Goal: Use online tool/utility: Utilize a website feature to perform a specific function

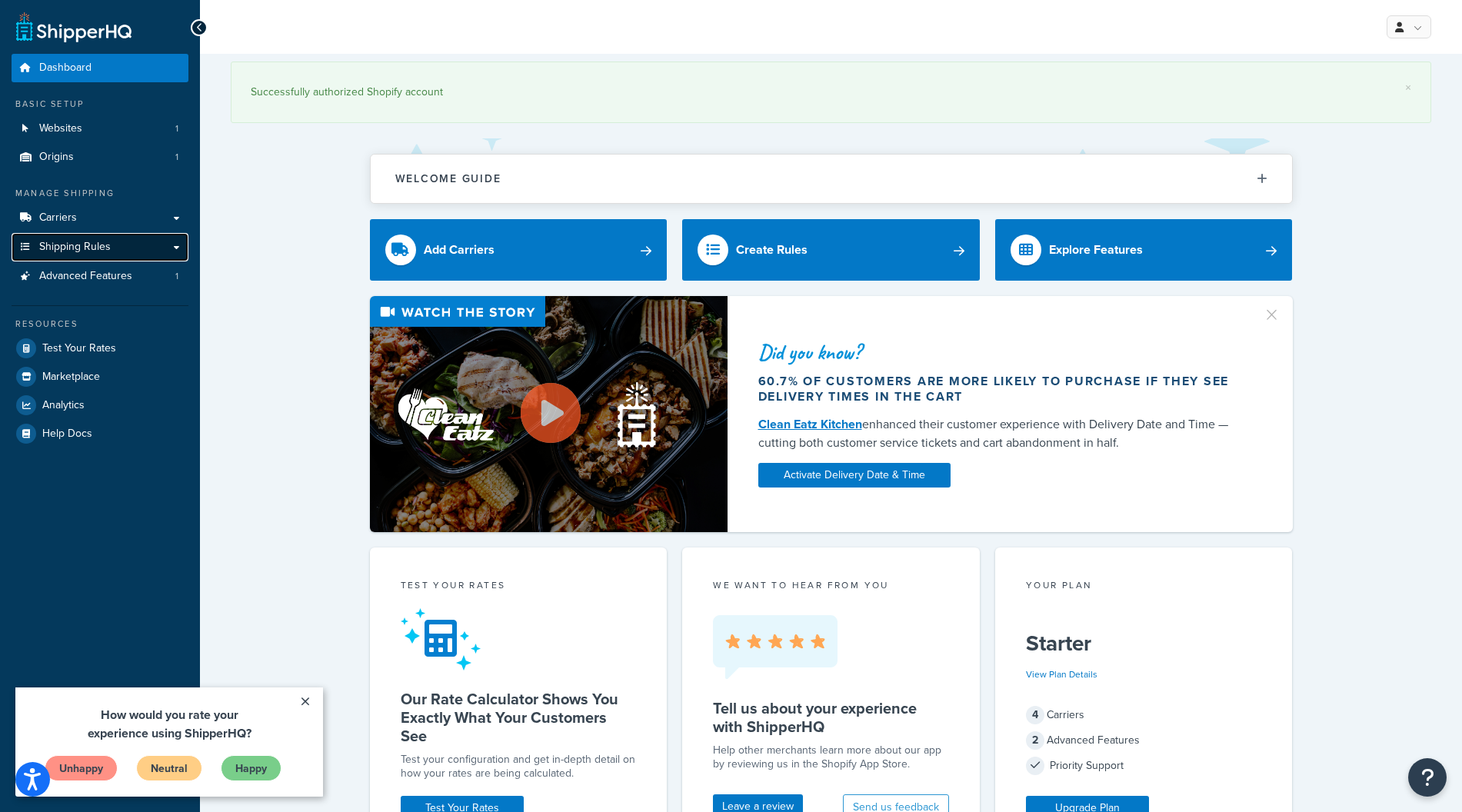
click at [89, 258] on link "Shipping Rules" at bounding box center [100, 247] width 177 height 29
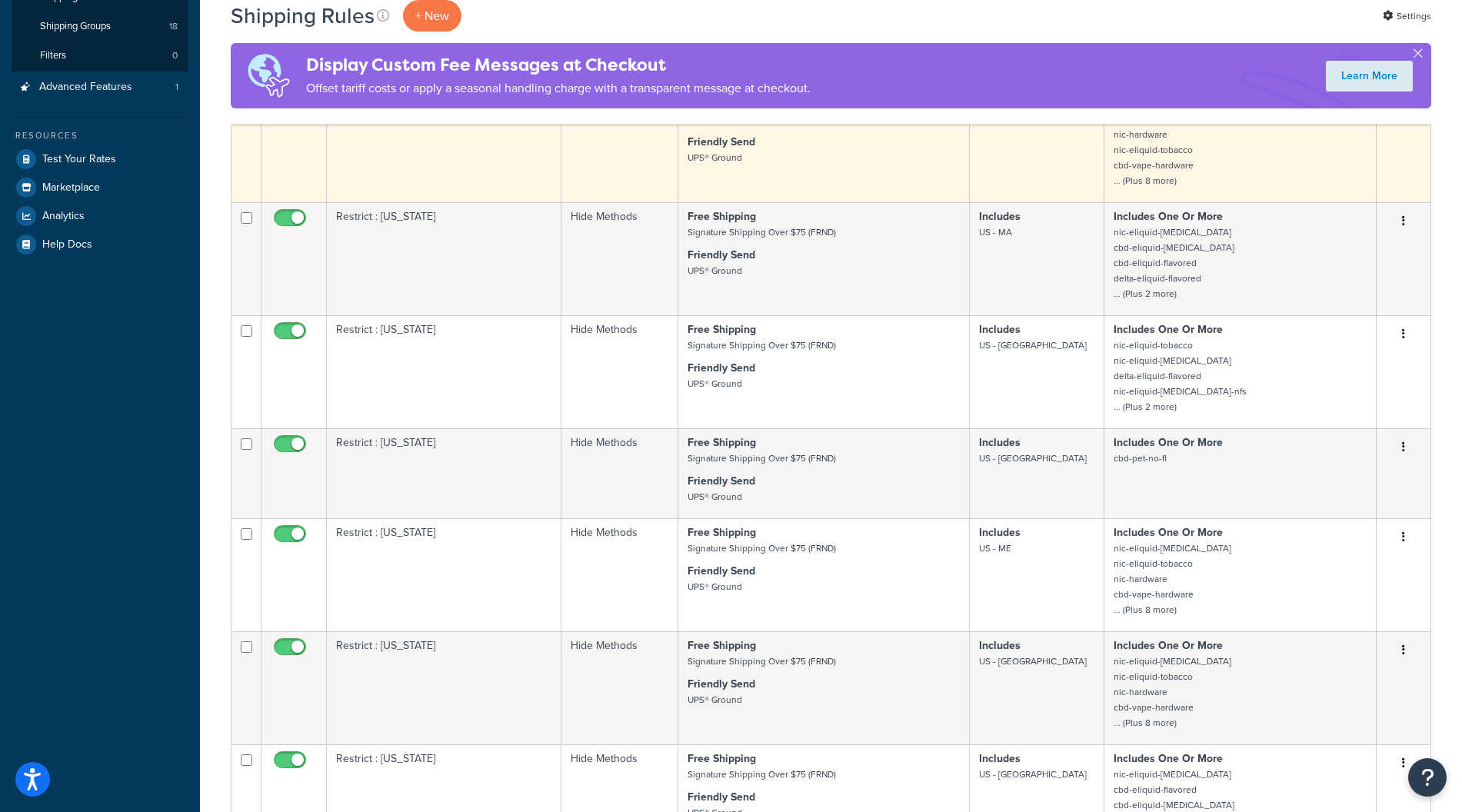
scroll to position [154, 0]
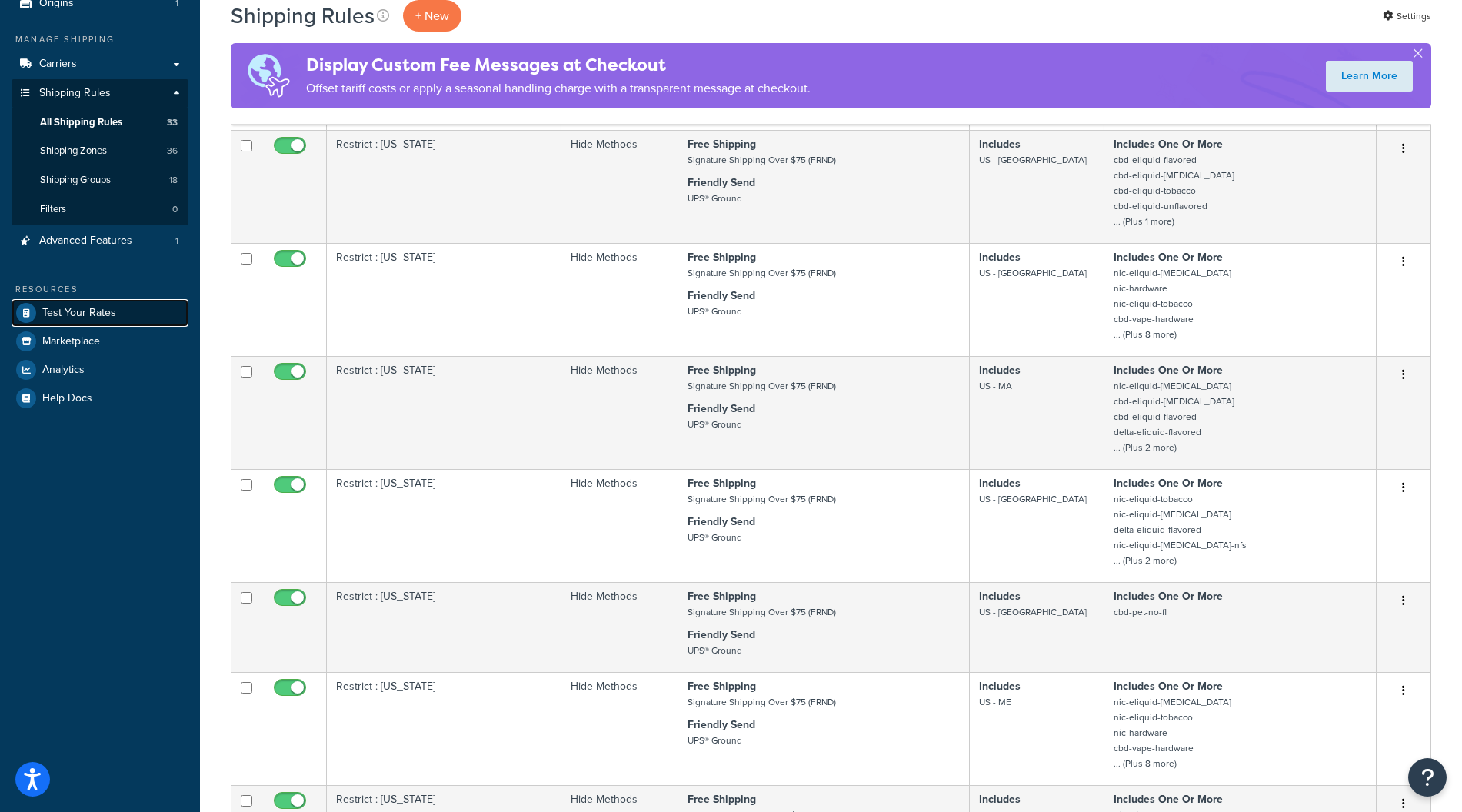
click at [80, 307] on span "Test Your Rates" at bounding box center [79, 313] width 74 height 13
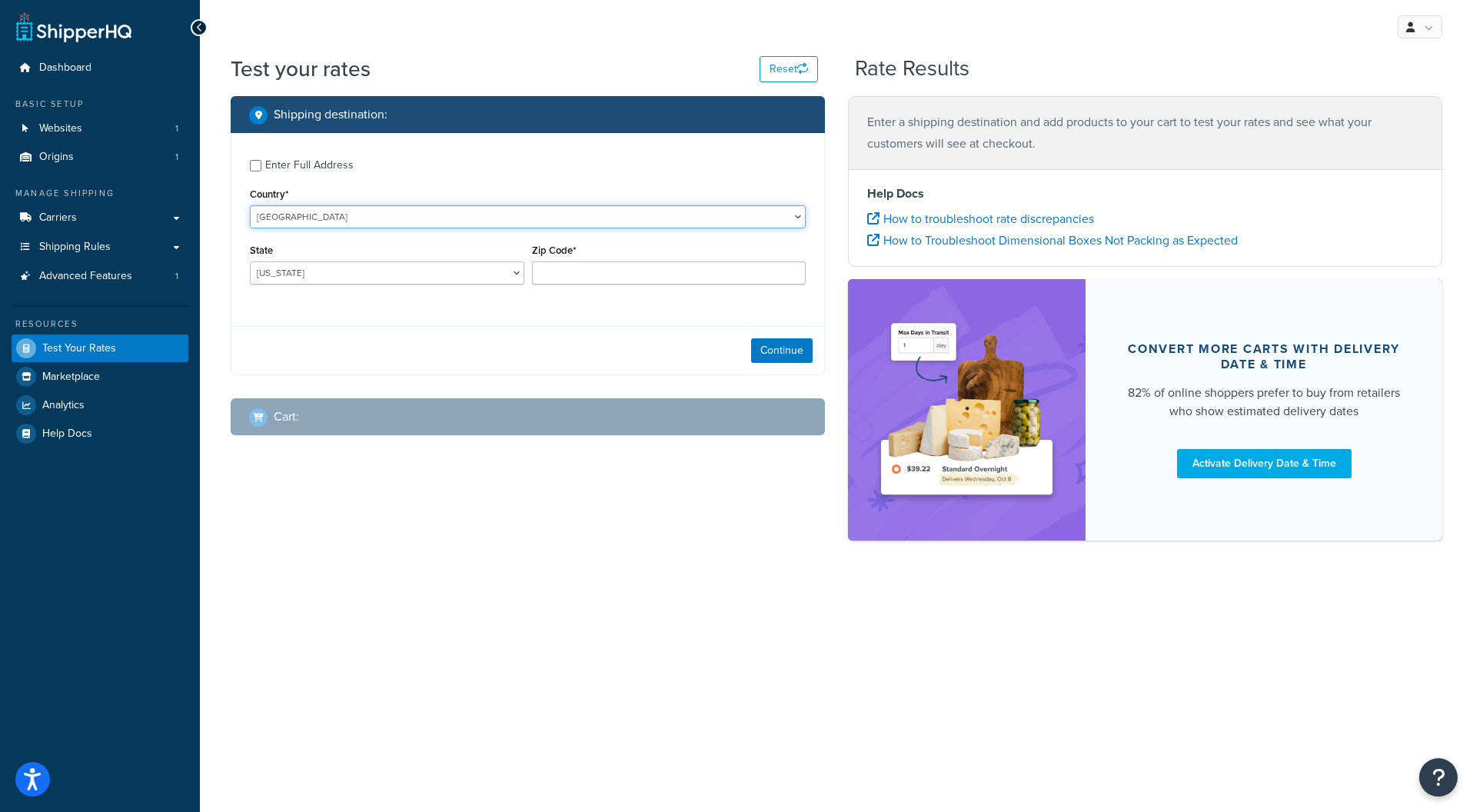
click at [440, 219] on select "United States United Kingdom Afghanistan Åland Islands Albania Algeria American…" at bounding box center [527, 216] width 555 height 23
click at [341, 179] on div "Enter Full Address Country* United States United Kingdom Afghanistan Åland Isla…" at bounding box center [527, 224] width 592 height 182
click at [366, 208] on select "United States United Kingdom Afghanistan Åland Islands Albania Algeria American…" at bounding box center [527, 216] width 555 height 23
click at [450, 184] on div "Country* United States United Kingdom Afghanistan Åland Islands Albania Algeria…" at bounding box center [527, 206] width 555 height 45
drag, startPoint x: 385, startPoint y: 240, endPoint x: 371, endPoint y: 260, distance: 24.4
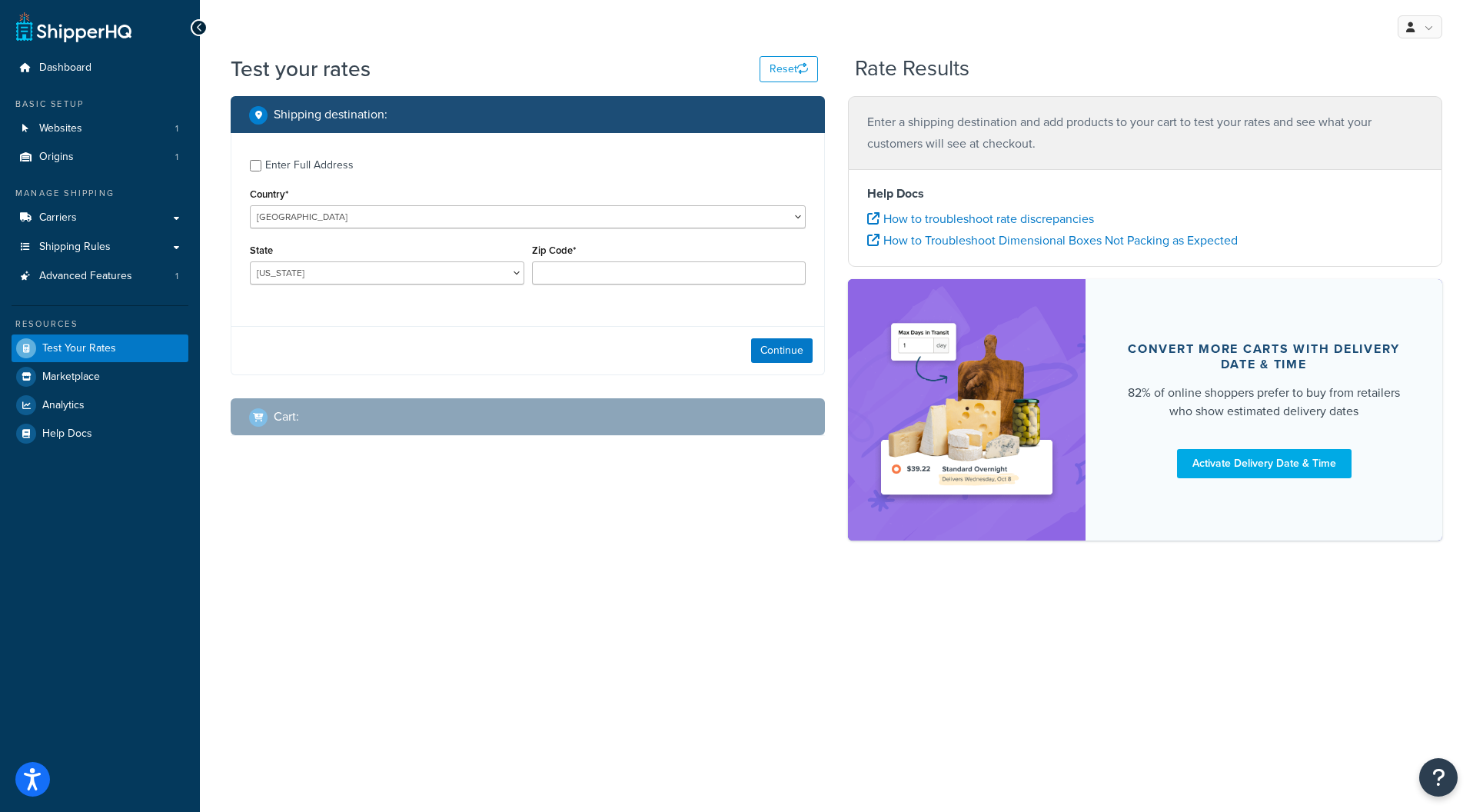
click at [385, 241] on div "State Alabama Alaska American Samoa Arizona Arkansas Armed Forces Americas Arme…" at bounding box center [387, 262] width 274 height 45
click at [374, 260] on div "State Alabama Alaska American Samoa Arizona Arkansas Armed Forces Americas Arme…" at bounding box center [387, 262] width 274 height 45
drag, startPoint x: 372, startPoint y: 263, endPoint x: 366, endPoint y: 270, distance: 9.2
click at [372, 264] on select "Alabama Alaska American Samoa Arizona Arkansas Armed Forces Americas Armed Forc…" at bounding box center [387, 273] width 274 height 23
select select "FL"
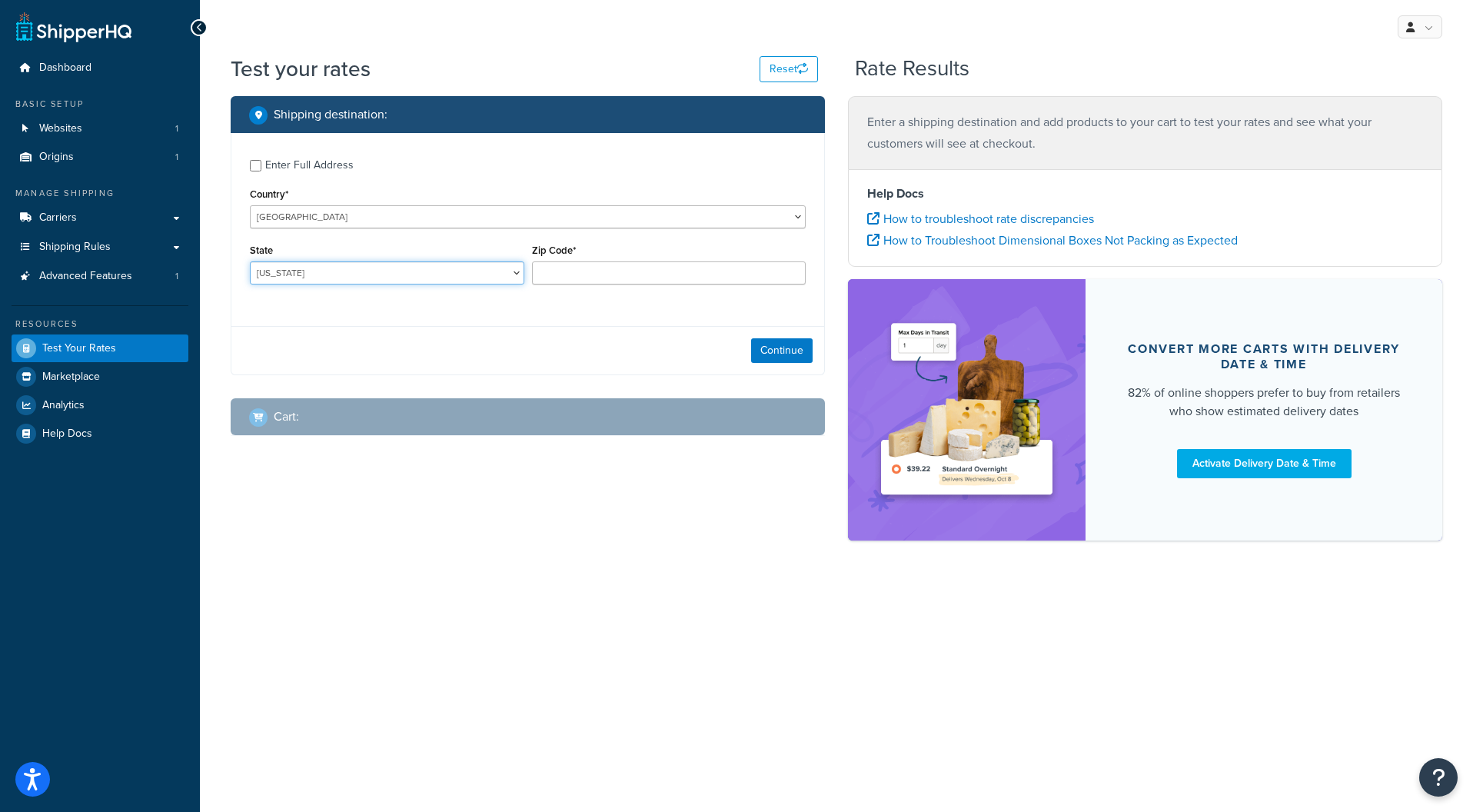
click at [250, 262] on select "Alabama Alaska American Samoa Arizona Arkansas Armed Forces Americas Armed Forc…" at bounding box center [387, 273] width 274 height 23
click at [575, 267] on input "Zip Code*" at bounding box center [669, 273] width 274 height 23
type input "33548"
click at [813, 331] on div "Continue" at bounding box center [527, 350] width 592 height 49
click at [795, 355] on button "Continue" at bounding box center [782, 351] width 62 height 25
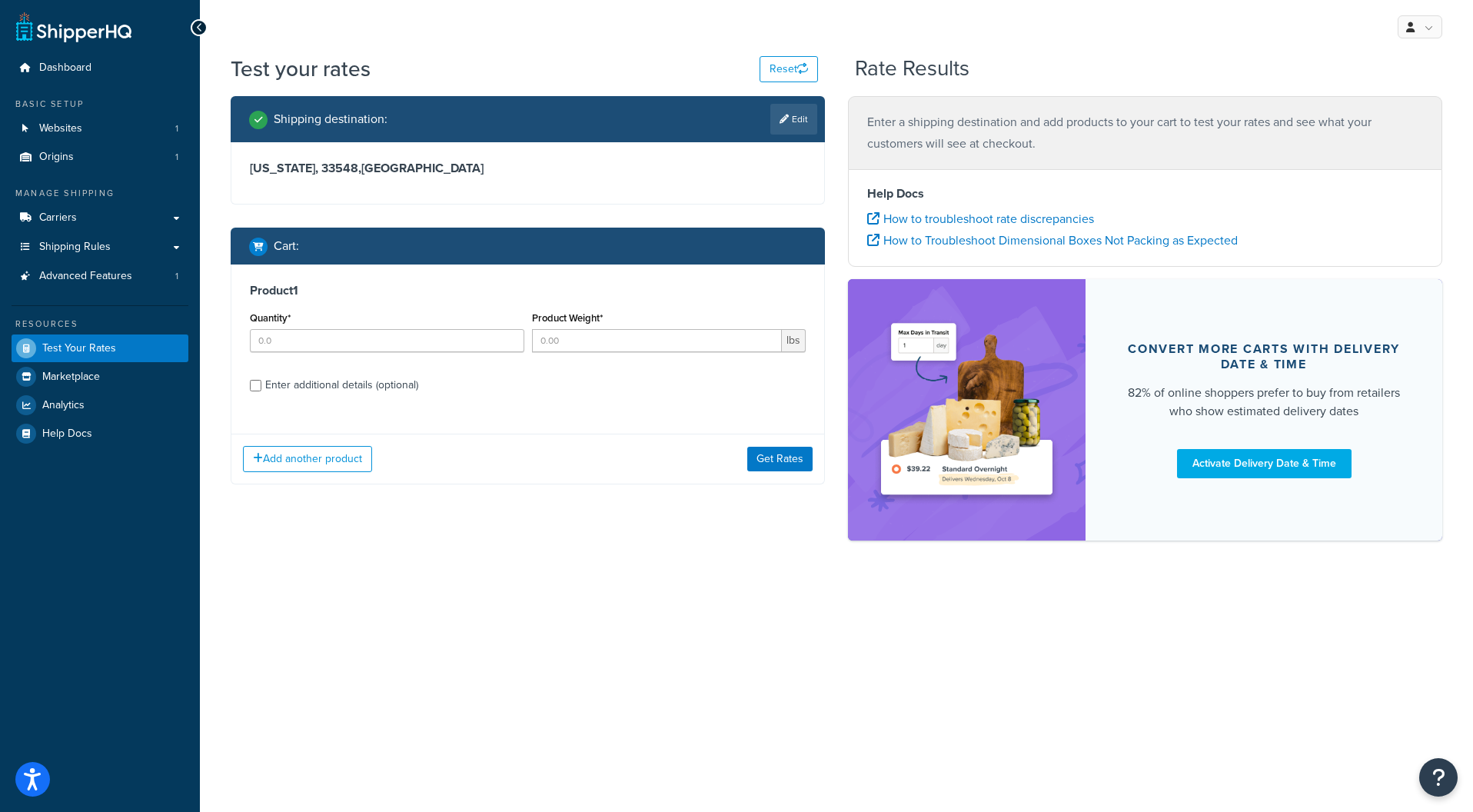
drag, startPoint x: 422, startPoint y: 327, endPoint x: 414, endPoint y: 339, distance: 14.4
click at [421, 328] on div "Quantity*" at bounding box center [387, 330] width 274 height 45
click at [414, 339] on input "Quantity*" at bounding box center [387, 341] width 274 height 23
type input "1"
click at [543, 341] on input "Product Weight*" at bounding box center [657, 341] width 250 height 23
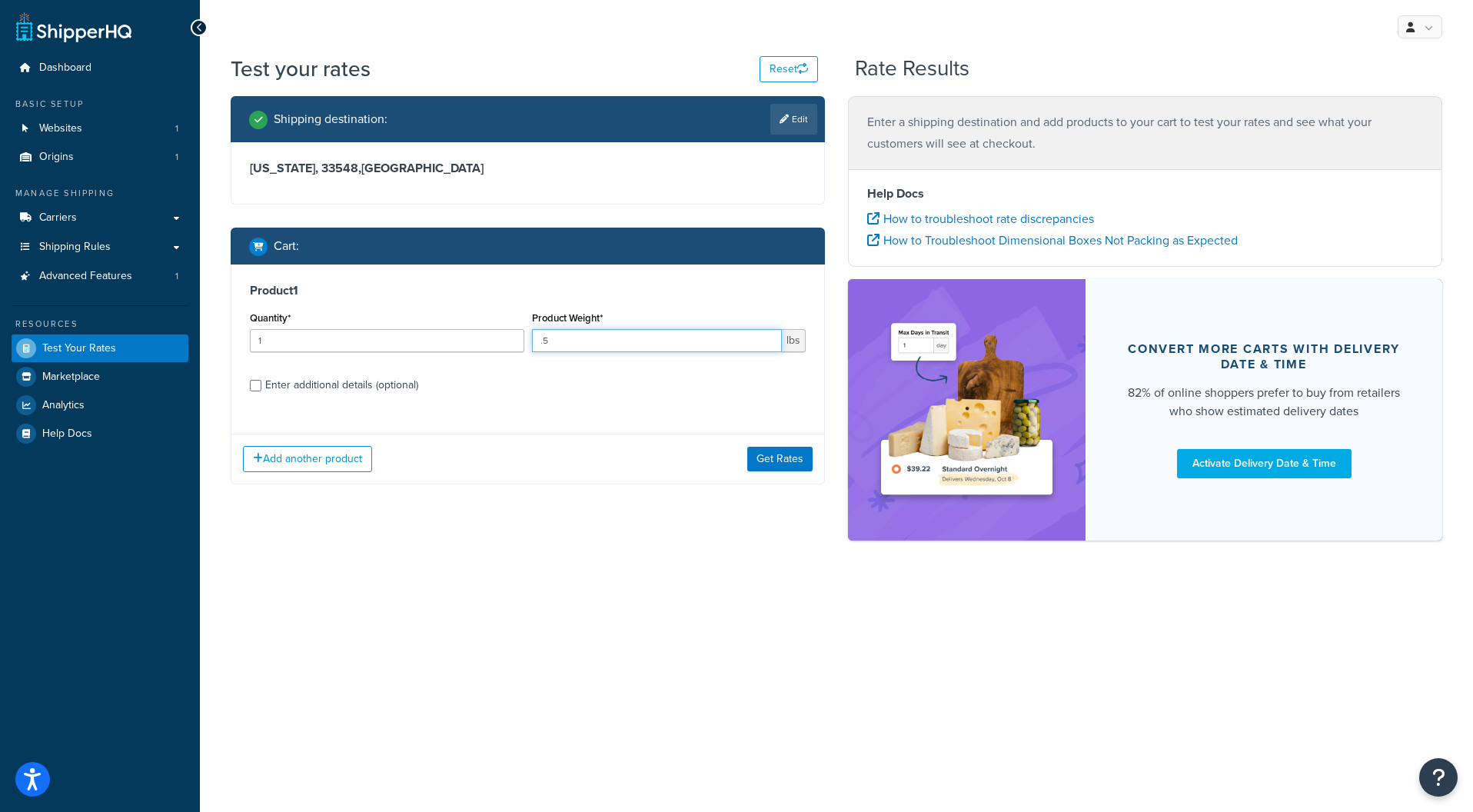
type input ".5"
click at [515, 362] on div "Quantity* 1" at bounding box center [387, 335] width 282 height 56
click at [776, 446] on div "Add another product Get Rates" at bounding box center [527, 458] width 592 height 50
click at [775, 455] on button "Get Rates" at bounding box center [780, 459] width 65 height 25
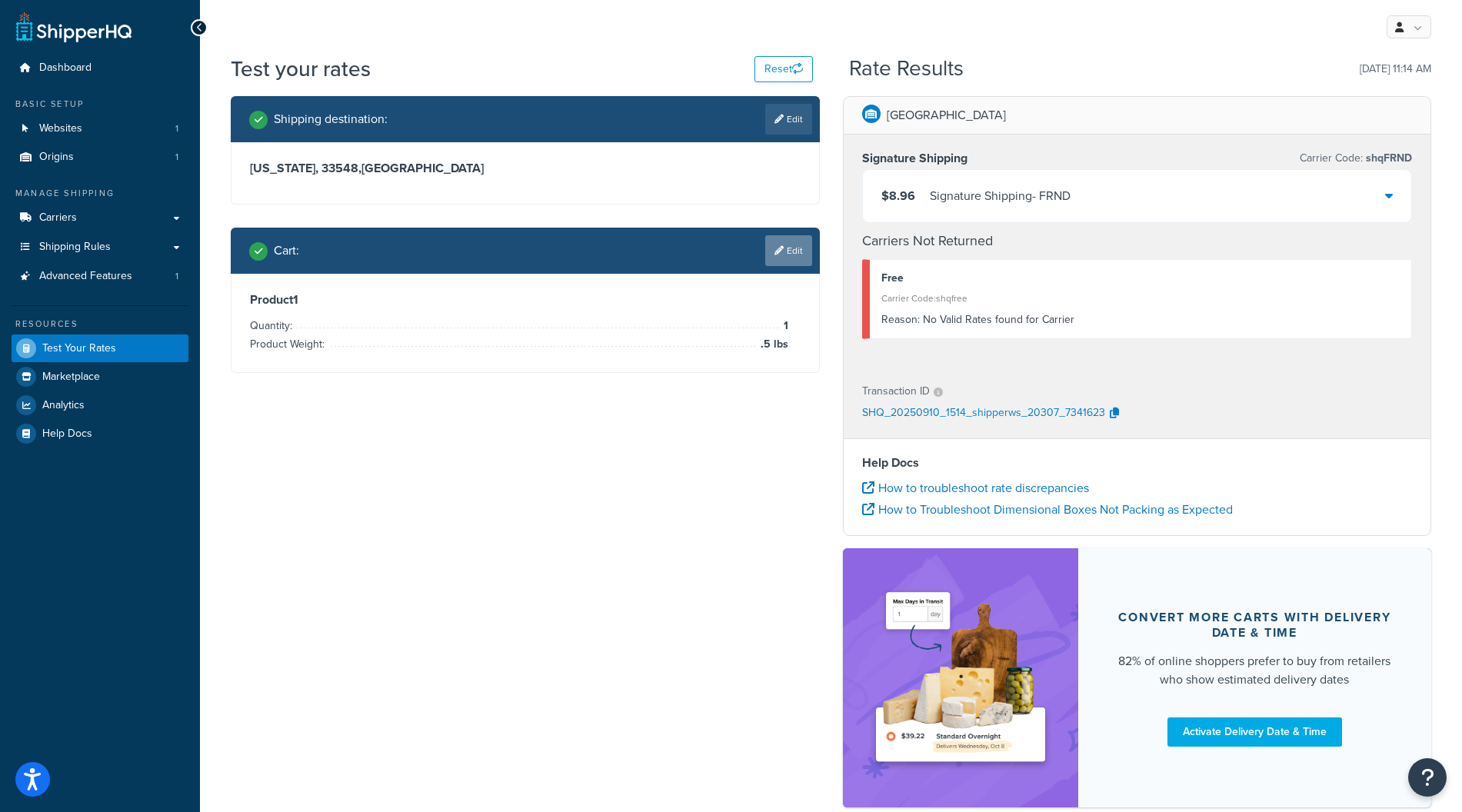
click at [802, 260] on link "Edit" at bounding box center [788, 250] width 47 height 31
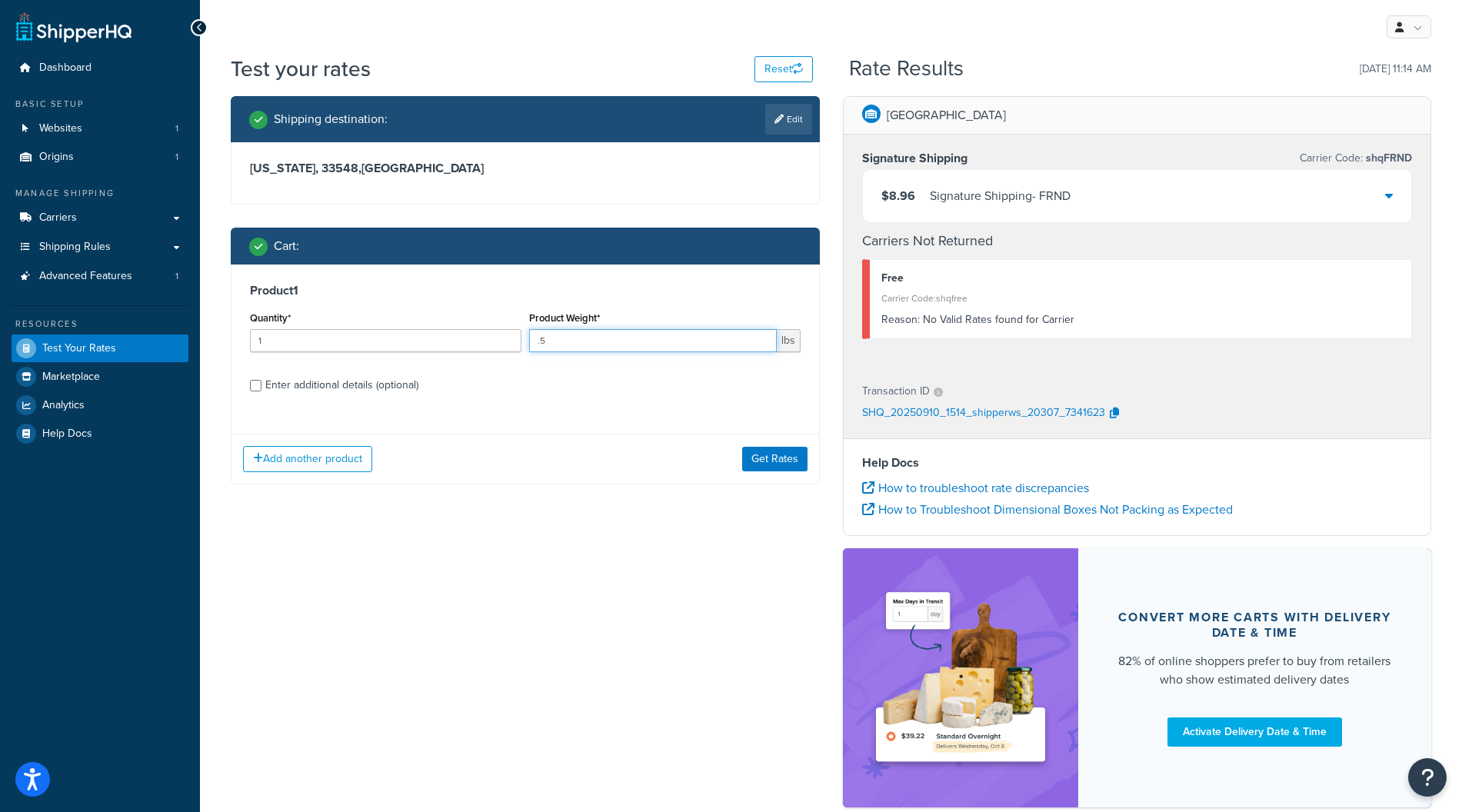
drag, startPoint x: 641, startPoint y: 344, endPoint x: 347, endPoint y: 333, distance: 294.2
click at [347, 333] on div "Quantity* 1 Product Weight* .5 lbs" at bounding box center [525, 335] width 558 height 56
type input "0"
click at [777, 458] on div "Add another product Get Rates" at bounding box center [525, 458] width 587 height 50
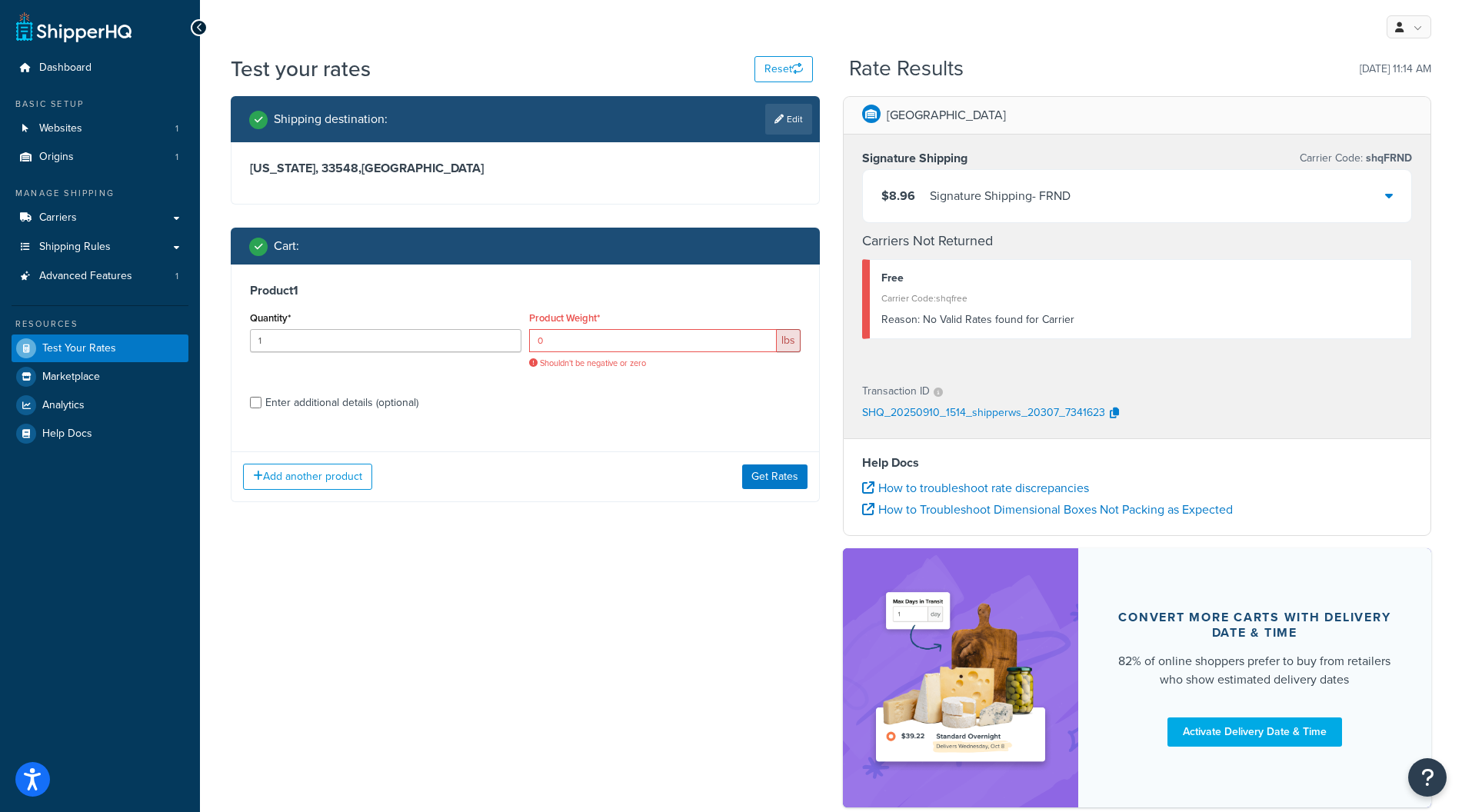
click at [743, 354] on div "0 lbs Shouldn't be negative or zero" at bounding box center [665, 349] width 271 height 40
click at [670, 336] on input "0" at bounding box center [653, 341] width 247 height 23
click at [707, 297] on h3 "Product 1" at bounding box center [525, 290] width 550 height 15
click at [634, 361] on span "Shouldn't be negative or zero" at bounding box center [665, 363] width 271 height 12
click at [647, 351] on input "0" at bounding box center [653, 341] width 247 height 23
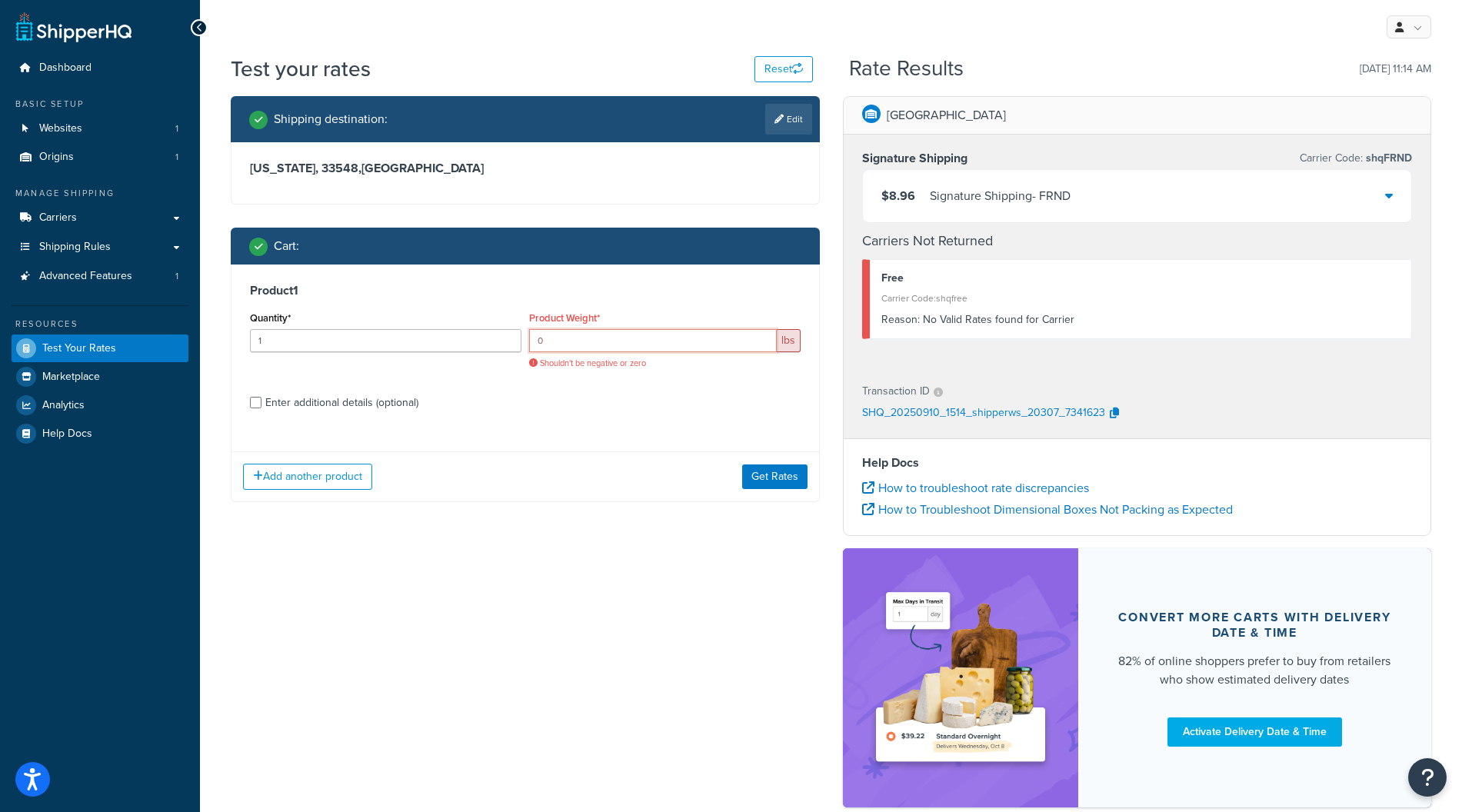
click at [557, 333] on input "0" at bounding box center [653, 341] width 247 height 23
click at [580, 334] on input "0" at bounding box center [653, 341] width 247 height 23
click at [398, 331] on input "1" at bounding box center [385, 341] width 271 height 23
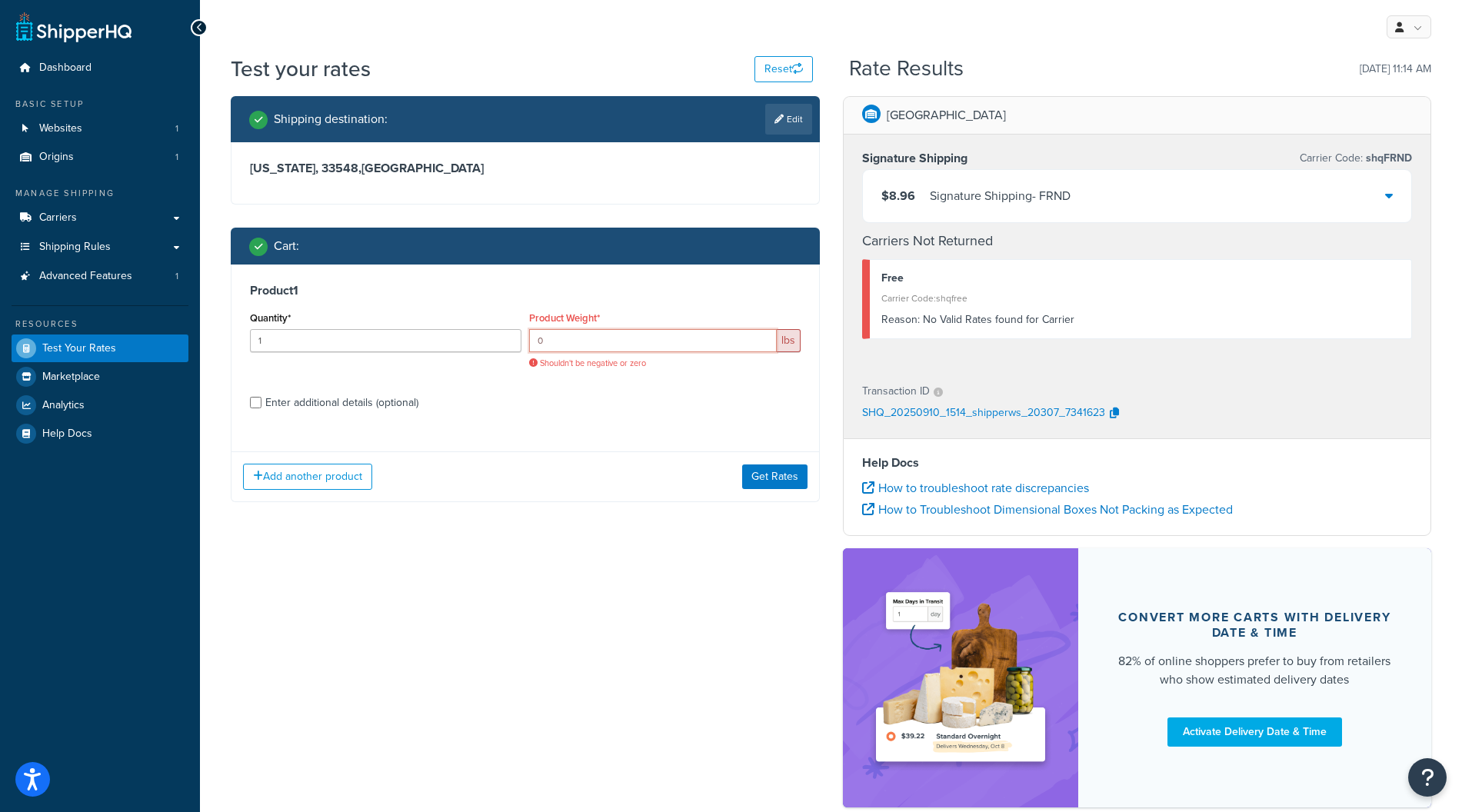
click at [638, 337] on input "0" at bounding box center [653, 341] width 247 height 23
click at [640, 331] on input "0" at bounding box center [653, 341] width 247 height 23
click at [647, 300] on div "Product 1 Quantity* 1 Product Weight* 0 lbs Shouldn't be negative or zero Enter…" at bounding box center [525, 351] width 587 height 175
click at [635, 343] on input "0" at bounding box center [653, 341] width 247 height 23
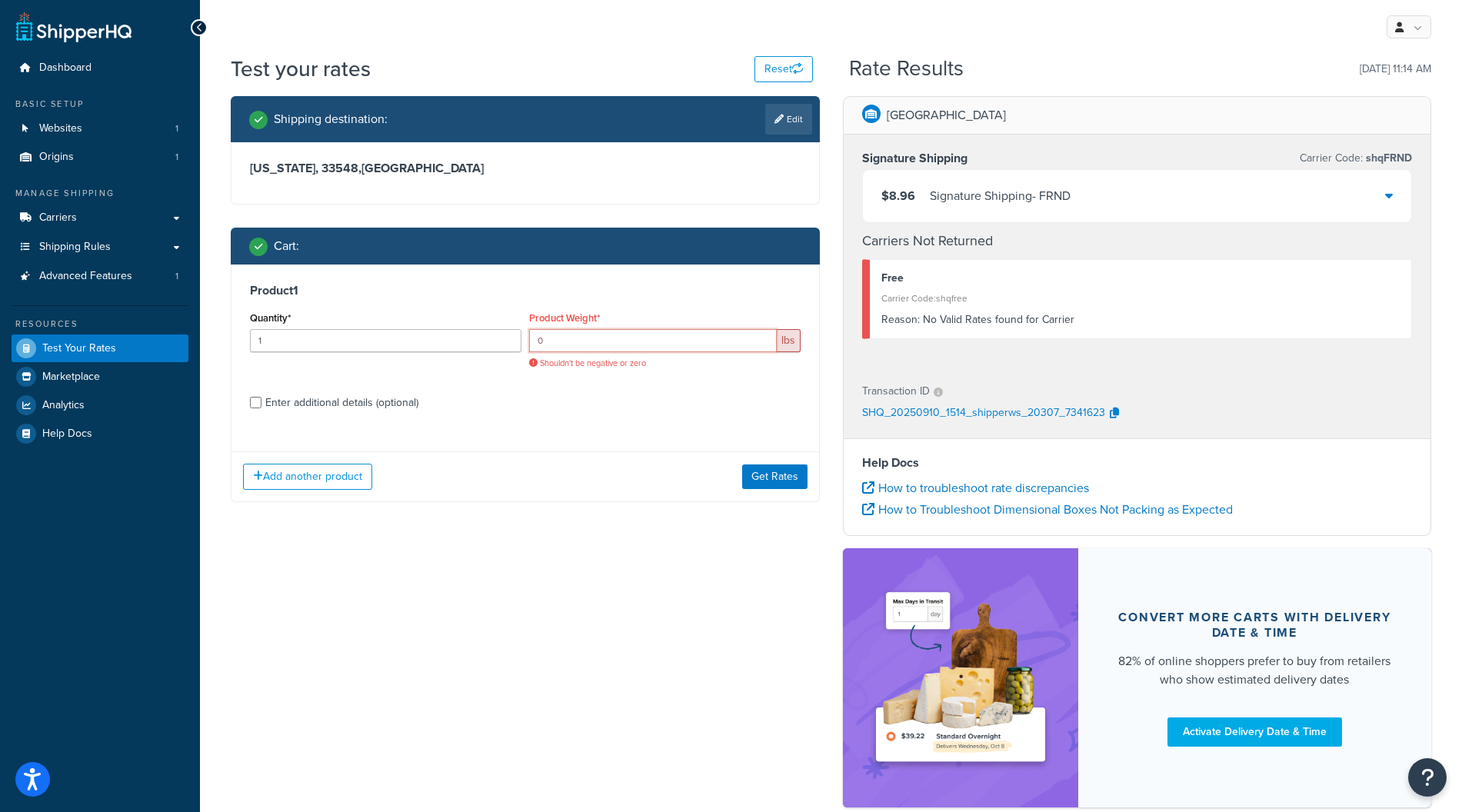
click at [635, 343] on input "0" at bounding box center [653, 341] width 247 height 23
click at [630, 349] on input "0" at bounding box center [653, 341] width 247 height 23
drag, startPoint x: 630, startPoint y: 349, endPoint x: 498, endPoint y: 347, distance: 132.0
click at [498, 347] on div "Quantity* 1 Product Weight* 0 lbs Shouldn't be negative or zero" at bounding box center [525, 344] width 558 height 73
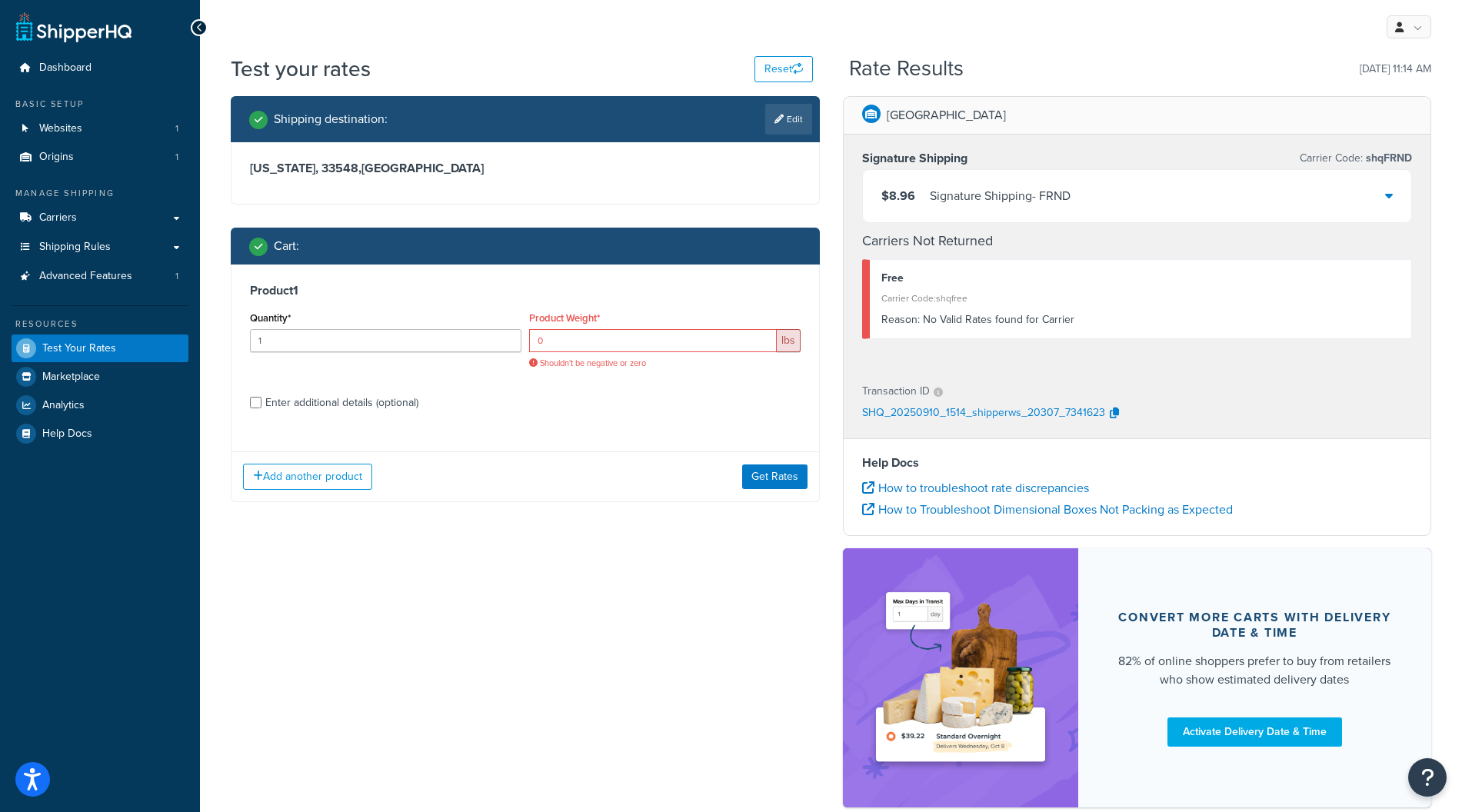
click at [572, 374] on div "Product Weight* 0 lbs Shouldn't be negative or zero" at bounding box center [665, 344] width 279 height 73
click at [578, 347] on input "0" at bounding box center [653, 341] width 247 height 23
click at [452, 349] on input "1" at bounding box center [385, 341] width 271 height 23
click at [572, 349] on input "0" at bounding box center [653, 341] width 247 height 23
drag, startPoint x: 572, startPoint y: 349, endPoint x: 548, endPoint y: 348, distance: 24.0
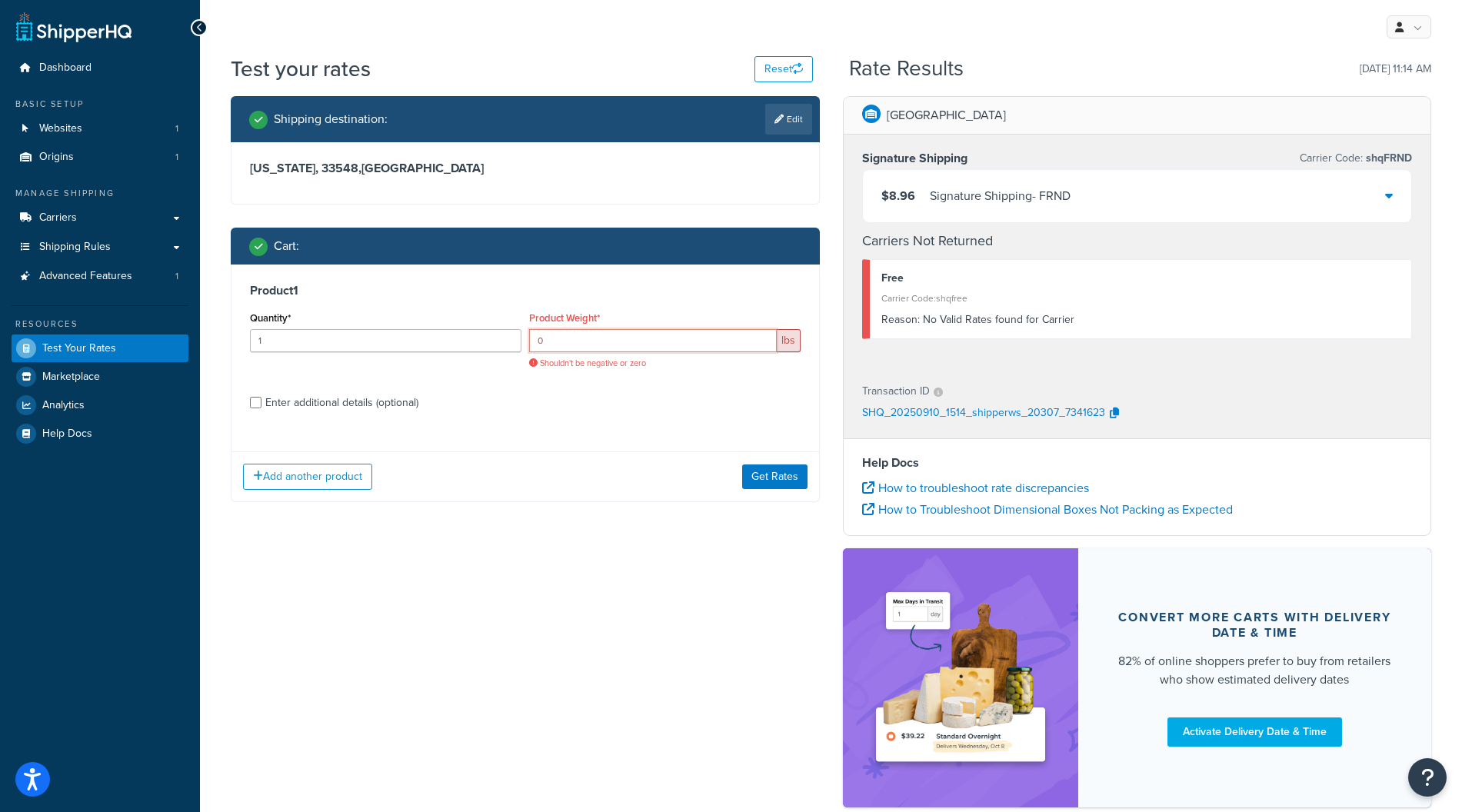
click at [520, 348] on div "Quantity* 1 Product Weight* 0 lbs Shouldn't be negative or zero" at bounding box center [525, 344] width 558 height 73
click at [580, 348] on input "0" at bounding box center [653, 341] width 247 height 23
click at [511, 337] on input "2" at bounding box center [385, 341] width 271 height 23
click at [516, 311] on div "Quantity* 2" at bounding box center [385, 330] width 271 height 45
click at [516, 341] on input "2" at bounding box center [385, 341] width 271 height 23
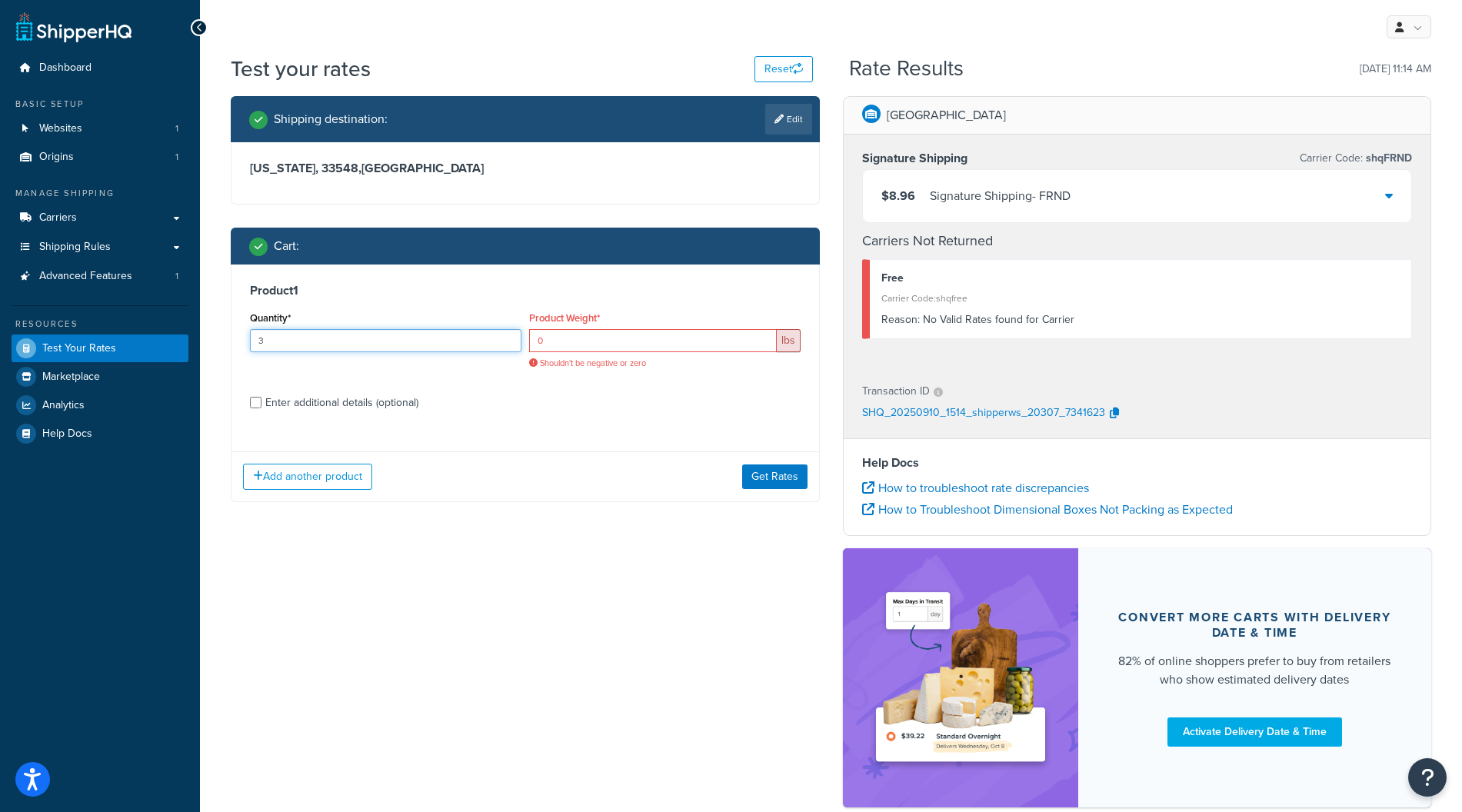
type input "3"
click at [510, 341] on input "3" at bounding box center [385, 341] width 271 height 23
click at [510, 349] on input "3" at bounding box center [385, 341] width 271 height 23
click at [516, 317] on div "Quantity* 3" at bounding box center [385, 330] width 271 height 45
drag, startPoint x: 597, startPoint y: 316, endPoint x: 515, endPoint y: 316, distance: 82.0
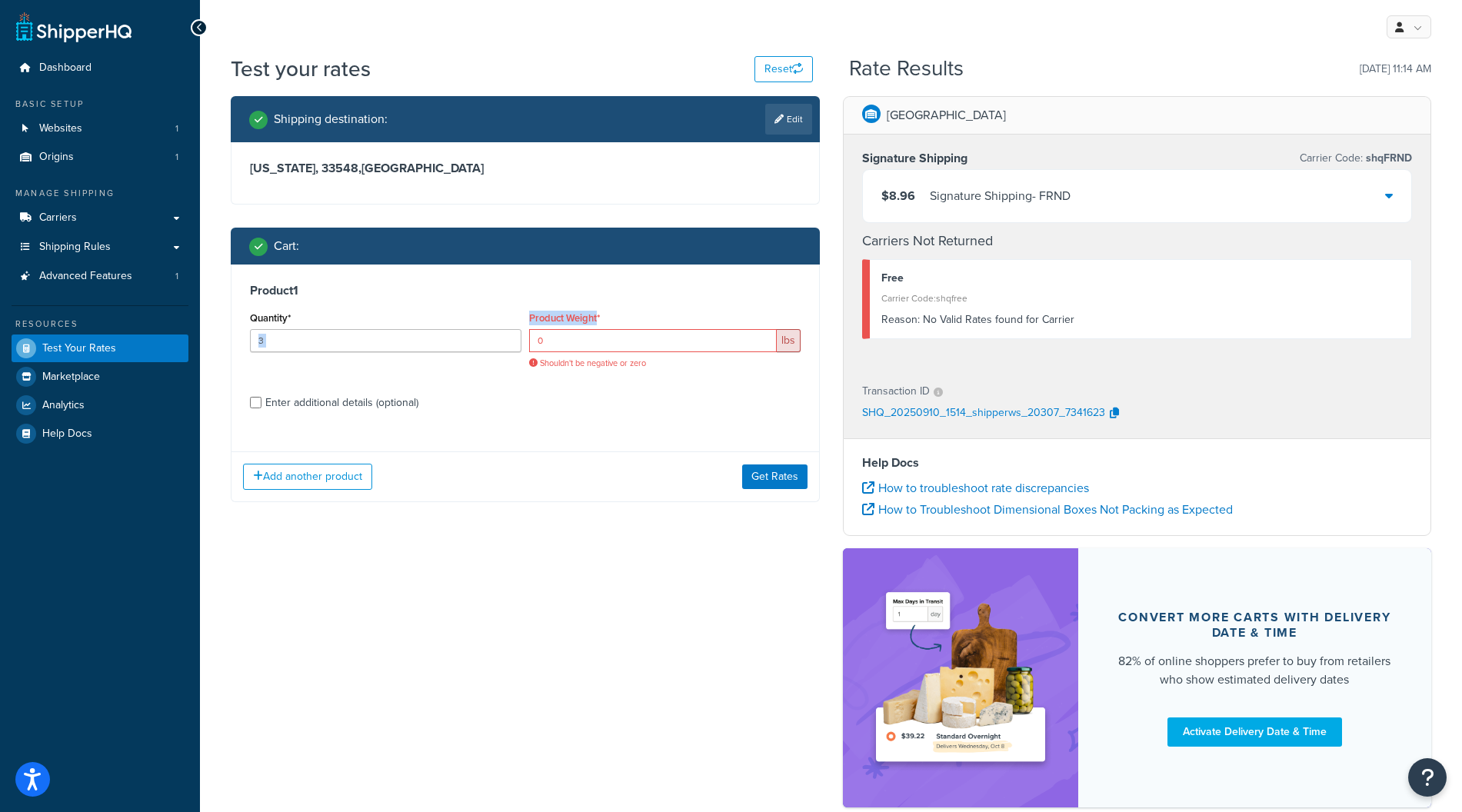
click at [515, 316] on div "Quantity* 3 Product Weight* 0 lbs Shouldn't be negative or zero" at bounding box center [525, 344] width 558 height 73
click at [603, 323] on div "Product Weight* 0 lbs Shouldn't be negative or zero" at bounding box center [665, 338] width 271 height 62
drag, startPoint x: 608, startPoint y: 320, endPoint x: 532, endPoint y: 316, distance: 76.1
click at [532, 316] on div "Product Weight* 0 lbs Shouldn't be negative or zero" at bounding box center [665, 338] width 271 height 62
click at [532, 316] on label "Product Weight*" at bounding box center [565, 317] width 71 height 12
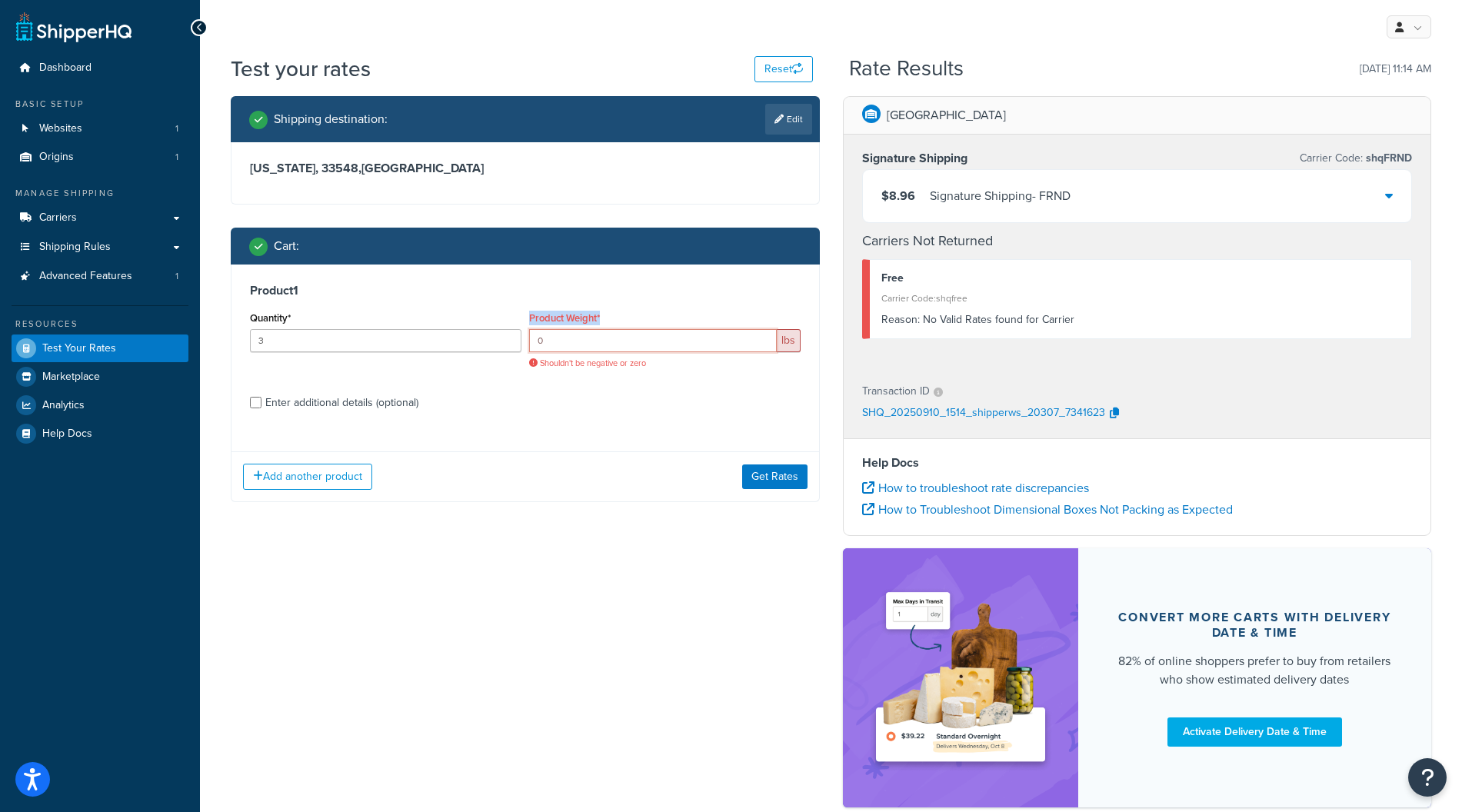
click at [532, 329] on input "0" at bounding box center [653, 341] width 247 height 23
drag, startPoint x: 532, startPoint y: 316, endPoint x: 633, endPoint y: 316, distance: 101.0
click at [633, 316] on div "Product Weight* 0 lbs Shouldn't be negative or zero" at bounding box center [665, 338] width 271 height 62
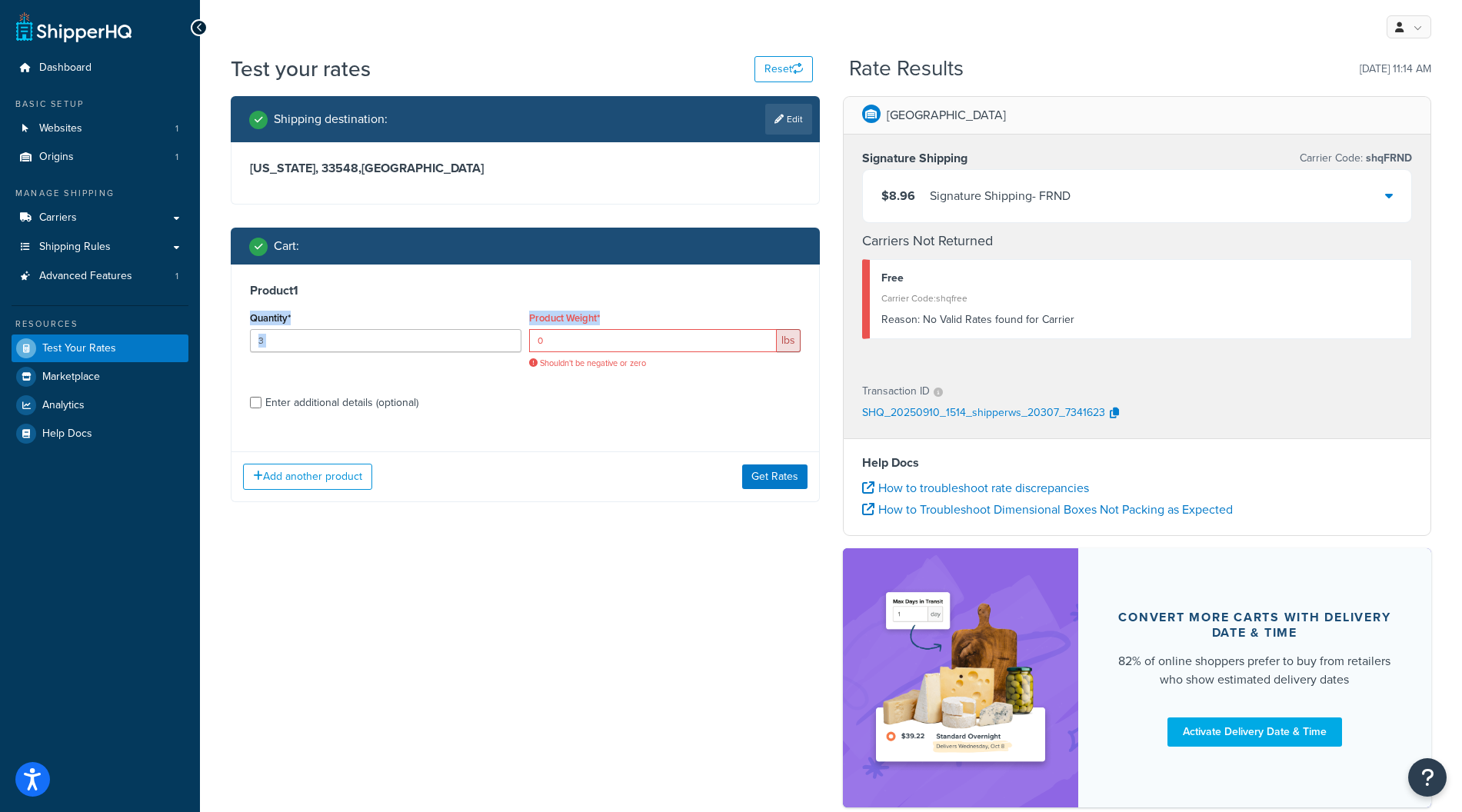
drag, startPoint x: 633, startPoint y: 316, endPoint x: 364, endPoint y: 314, distance: 269.0
click at [364, 314] on div "Quantity* 3 Product Weight* 0 lbs Shouldn't be negative or zero" at bounding box center [525, 344] width 558 height 73
click at [425, 384] on div "Product 1 Quantity* 3 Product Weight* 0 lbs Shouldn't be negative or zero Enter…" at bounding box center [525, 351] width 587 height 175
